Goal: Task Accomplishment & Management: Complete application form

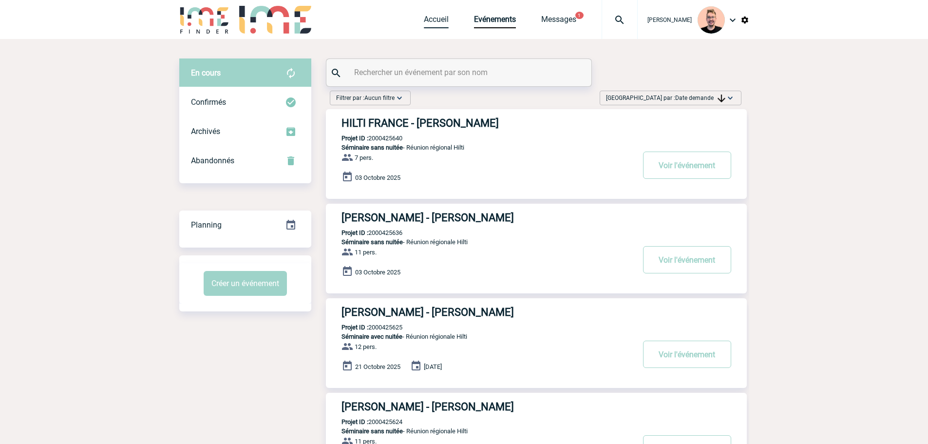
click at [427, 20] on link "Accueil" at bounding box center [436, 22] width 25 height 14
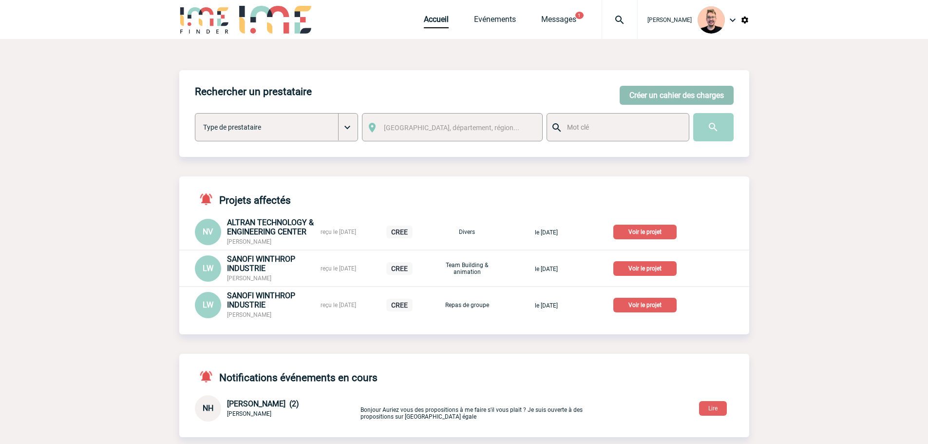
click at [657, 94] on button "Créer un cahier des charges" at bounding box center [677, 95] width 114 height 19
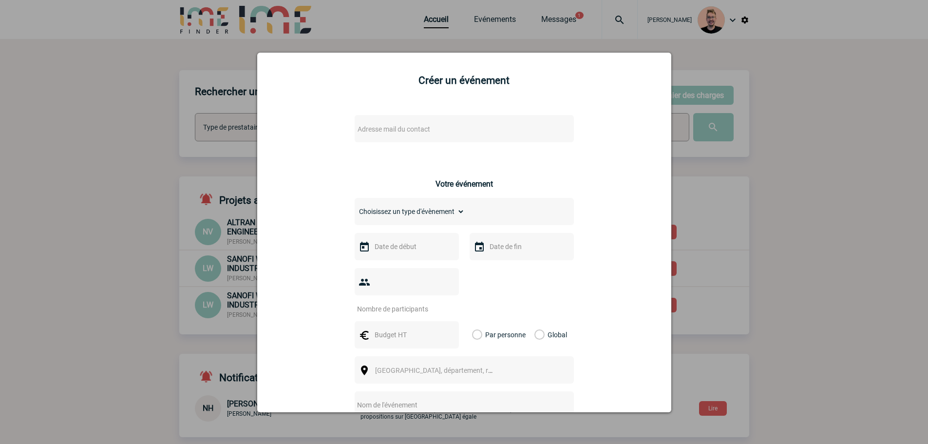
click at [393, 129] on span "Adresse mail du contact" at bounding box center [393, 129] width 73 height 8
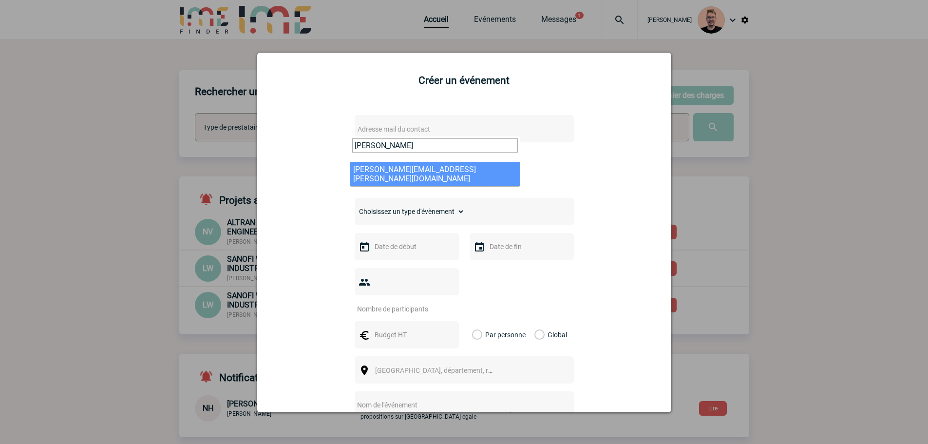
type input "lee-lou"
select select "132963"
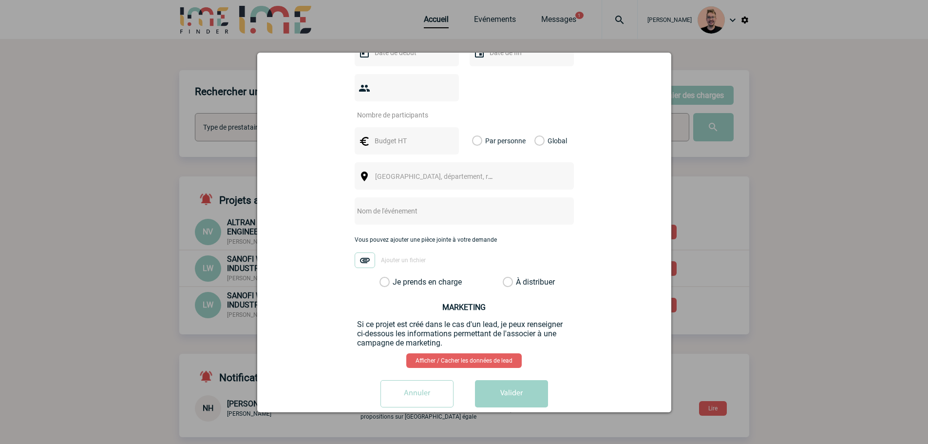
scroll to position [300, 0]
click at [379, 276] on label "Je prends en charge" at bounding box center [387, 281] width 17 height 10
click at [0, 0] on input "Je prends en charge" at bounding box center [0, 0] width 0 height 0
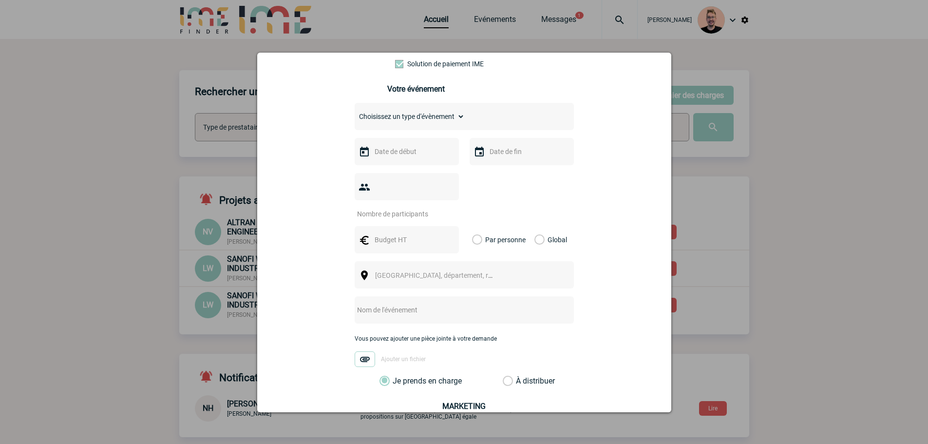
scroll to position [202, 0]
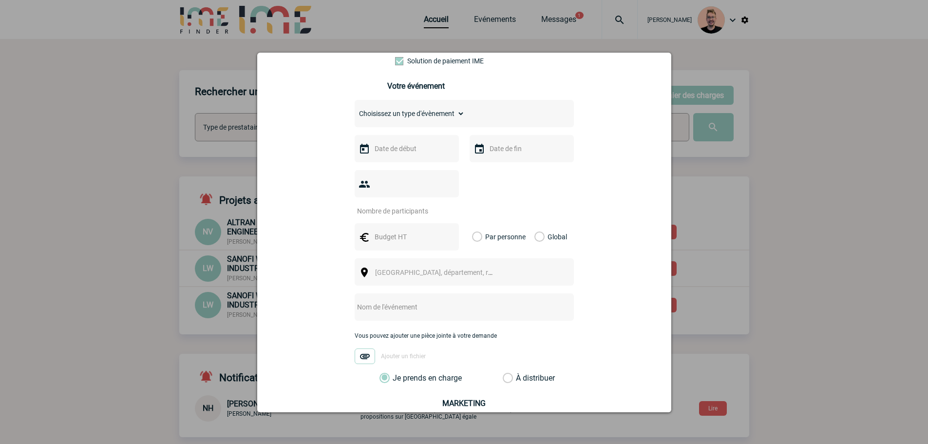
click at [389, 205] on input "number" at bounding box center [401, 211] width 92 height 13
type input "300"
click at [390, 230] on input "text" at bounding box center [405, 236] width 67 height 13
type input "20000"
click at [537, 223] on label "Global" at bounding box center [537, 236] width 6 height 27
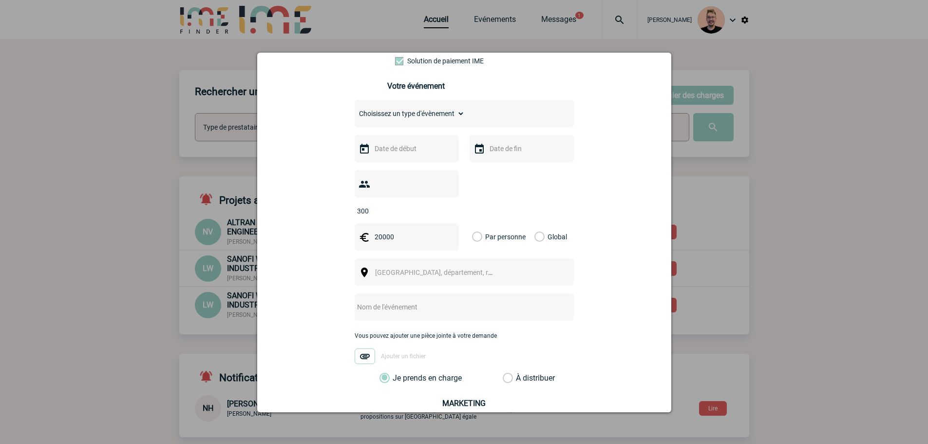
click at [0, 0] on input "Global" at bounding box center [0, 0] width 0 height 0
click at [392, 268] on span "Ville, département, région..." at bounding box center [442, 272] width 135 height 8
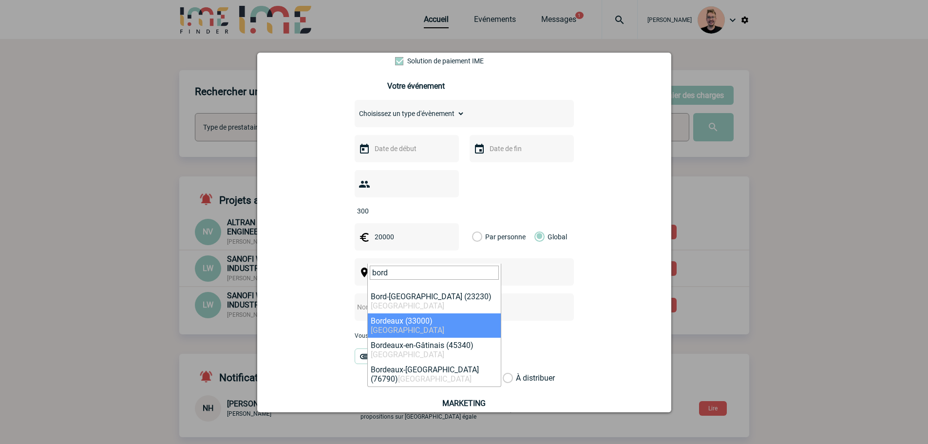
type input "bord"
select select "24433"
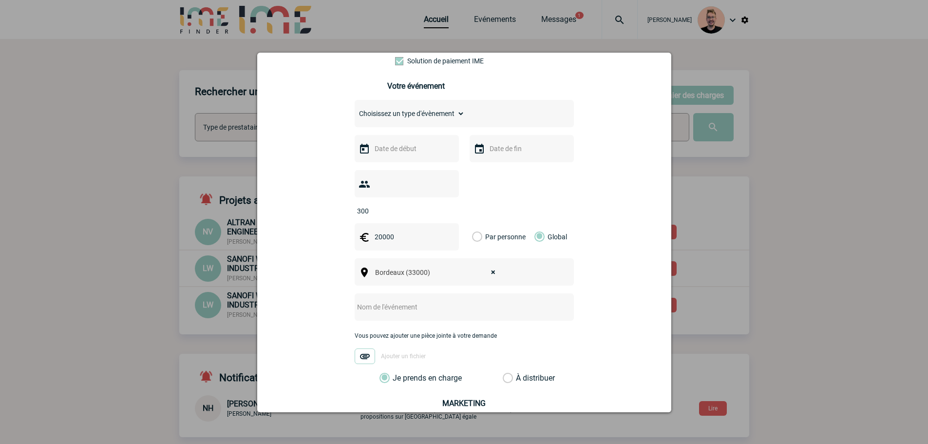
click at [369, 300] on input "text" at bounding box center [451, 306] width 193 height 13
paste input "Soirée de fin d’année"
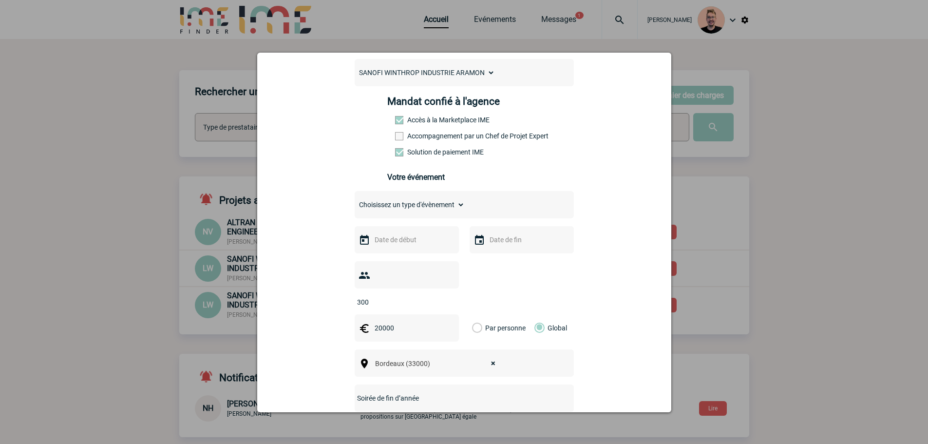
scroll to position [105, 0]
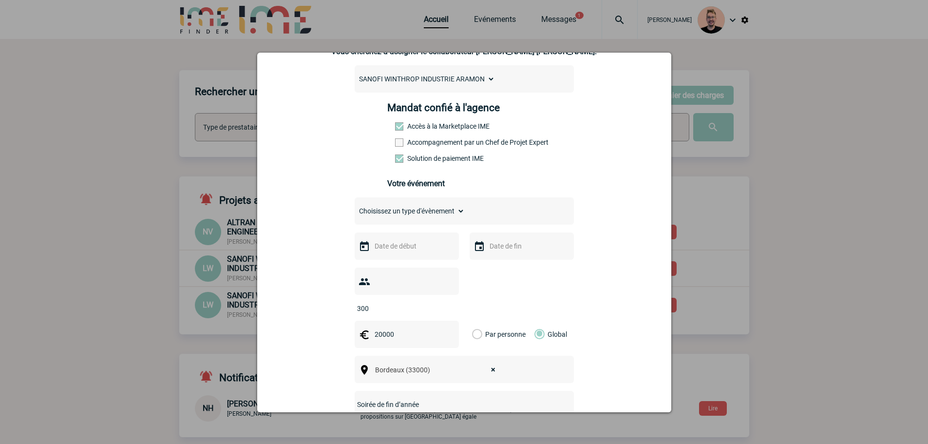
type input "Soirée de fin d’année"
click at [391, 245] on input "text" at bounding box center [405, 246] width 67 height 13
click at [496, 263] on span "Suivant" at bounding box center [495, 266] width 8 height 8
click at [493, 264] on span "Suivant" at bounding box center [495, 266] width 8 height 8
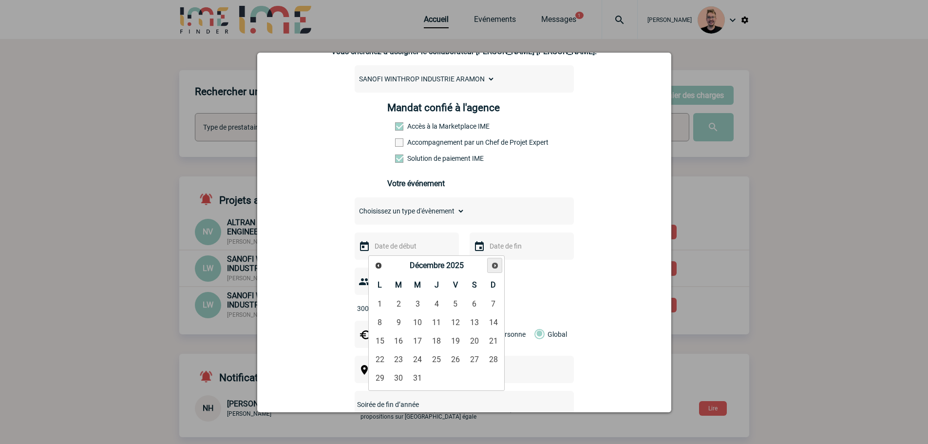
click at [493, 264] on span "Suivant" at bounding box center [495, 266] width 8 height 8
click at [437, 327] on link "8" at bounding box center [437, 323] width 18 height 18
type input "08-01-2026"
click at [493, 244] on input "text" at bounding box center [520, 246] width 67 height 13
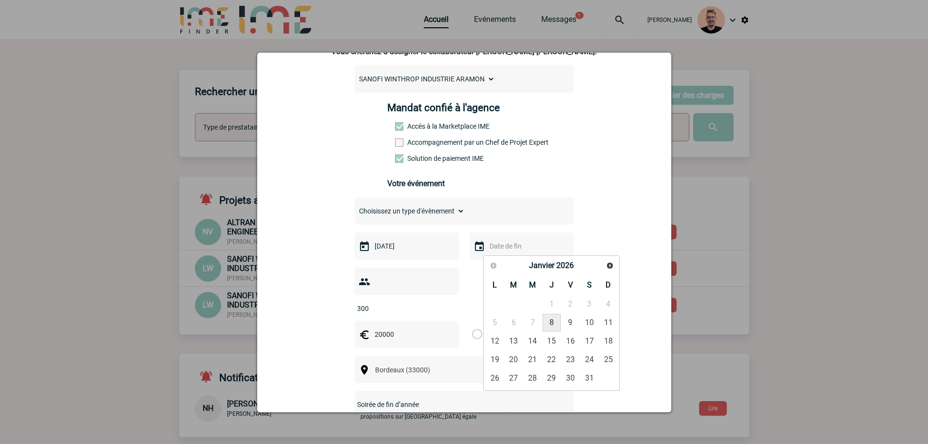
click at [552, 323] on link "8" at bounding box center [552, 323] width 18 height 18
type input "08-01-2026"
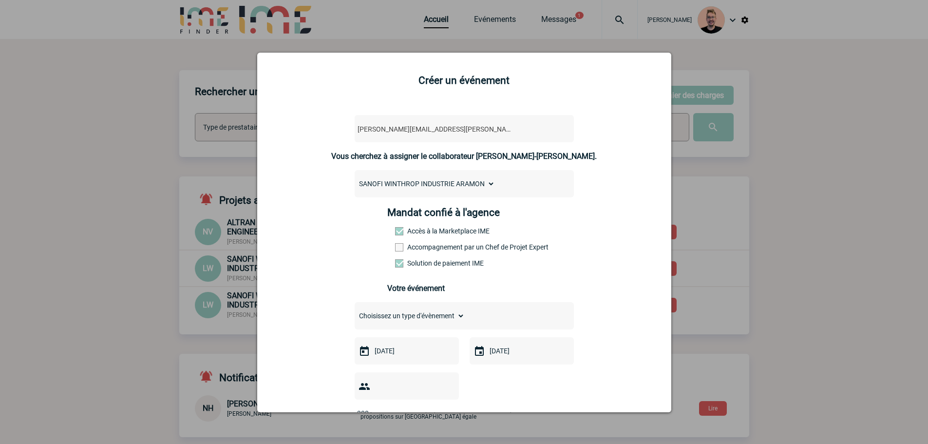
scroll to position [300, 0]
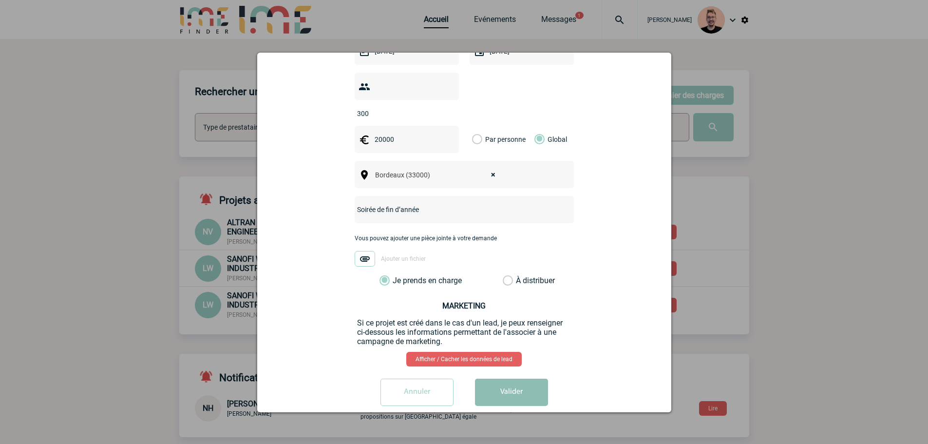
click at [506, 379] on button "Valider" at bounding box center [511, 391] width 73 height 27
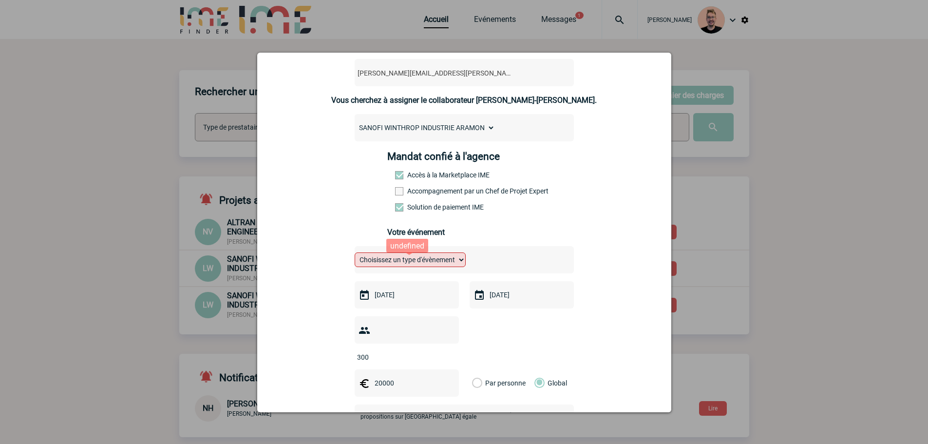
click at [446, 260] on select "Choisissez un type d'évènement Séminaire avec nuitée Séminaire sans nuitée Repa…" at bounding box center [410, 259] width 111 height 15
select select "3"
click at [355, 255] on select "Choisissez un type d'évènement Séminaire avec nuitée Séminaire sans nuitée Repa…" at bounding box center [410, 259] width 111 height 15
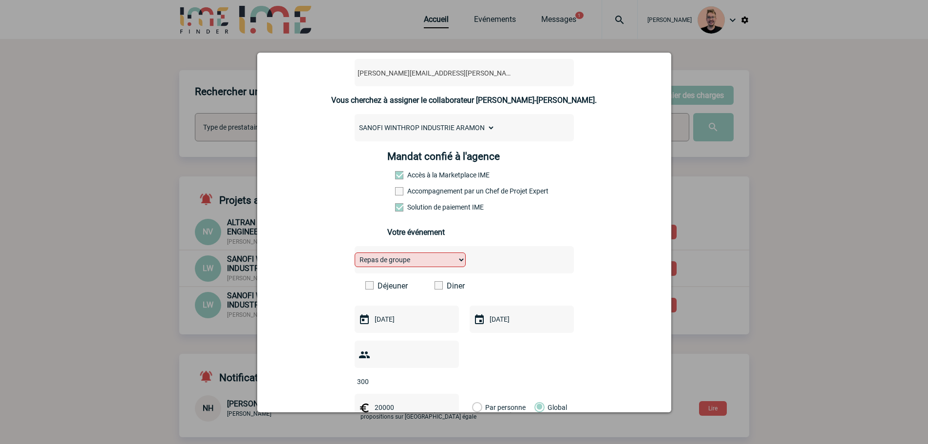
click at [435, 289] on span at bounding box center [438, 285] width 8 height 8
click at [0, 0] on input "Diner" at bounding box center [0, 0] width 0 height 0
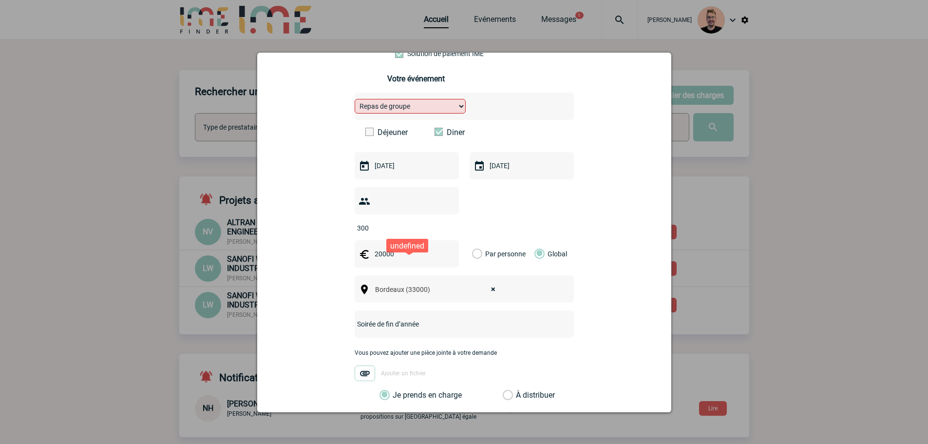
scroll to position [324, 0]
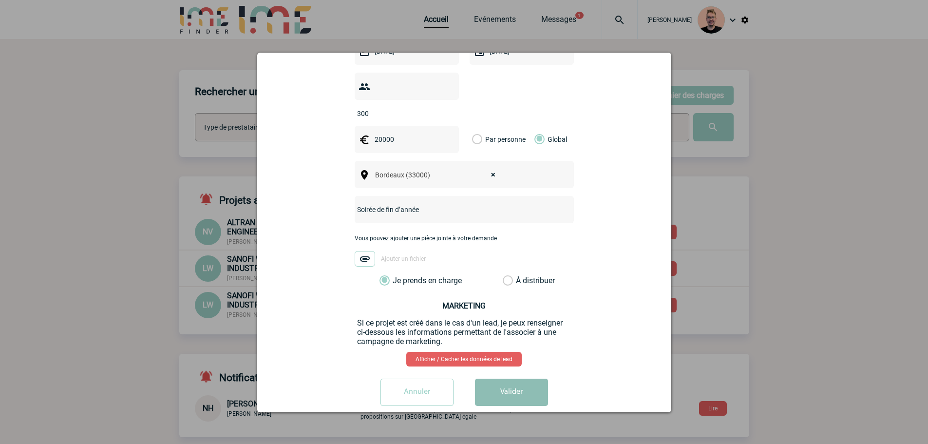
click at [496, 378] on button "Valider" at bounding box center [511, 391] width 73 height 27
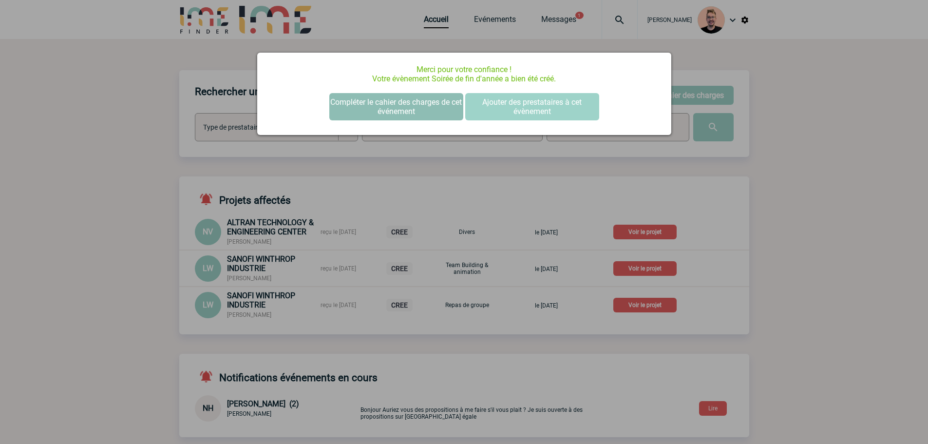
click at [371, 103] on button "Compléter le cahier des charges de cet événement" at bounding box center [396, 106] width 134 height 27
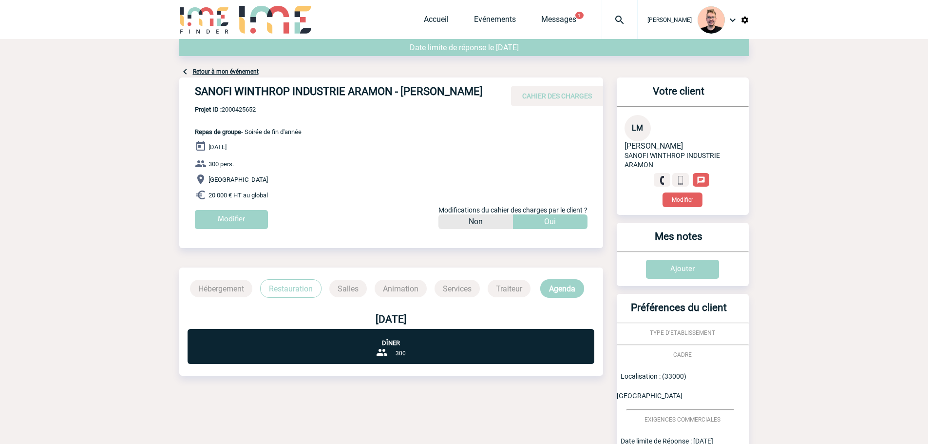
click at [354, 85] on h4 "SANOFI WINTHROP INDUSTRIE ARAMON - [PERSON_NAME]" at bounding box center [341, 93] width 292 height 17
drag, startPoint x: 484, startPoint y: 90, endPoint x: 186, endPoint y: 92, distance: 297.6
click at [186, 92] on div "SANOFI WINTHROP INDUSTRIE ARAMON - [PERSON_NAME] CAHIER DES CHARGES" at bounding box center [391, 91] width 424 height 28
copy h4 "SANOFI WINTHROP INDUSTRIE ARAMON - [PERSON_NAME]"
click at [237, 108] on span "Projet ID : 2000425652" at bounding box center [248, 109] width 107 height 7
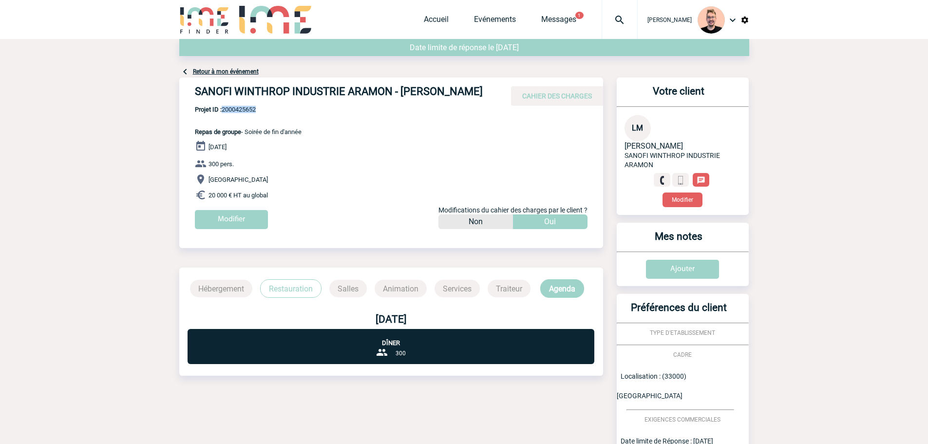
click at [237, 108] on span "Projet ID : 2000425652" at bounding box center [248, 109] width 107 height 7
copy span "2000425652"
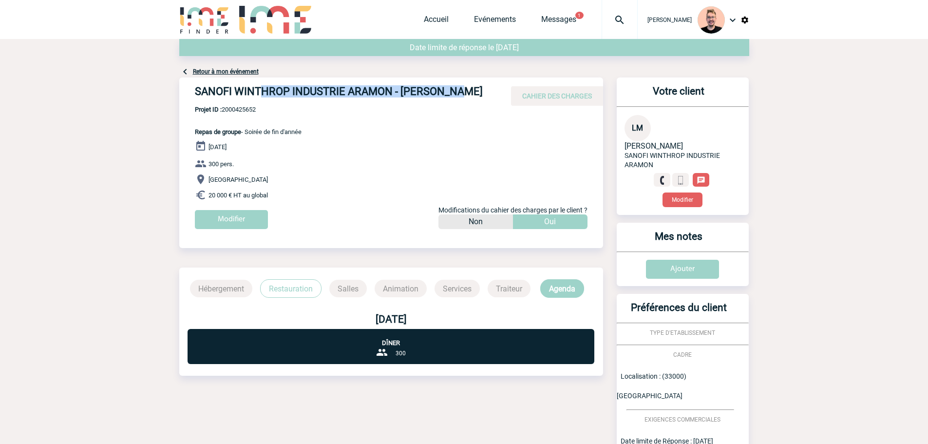
drag, startPoint x: 457, startPoint y: 86, endPoint x: 258, endPoint y: 95, distance: 199.4
click at [258, 95] on h4 "SANOFI WINTHROP INDUSTRIE ARAMON - [PERSON_NAME]" at bounding box center [341, 93] width 292 height 17
click at [234, 96] on h4 "SANOFI WINTHROP INDUSTRIE ARAMON - [PERSON_NAME]" at bounding box center [341, 93] width 292 height 17
